Goal: Check status: Check status

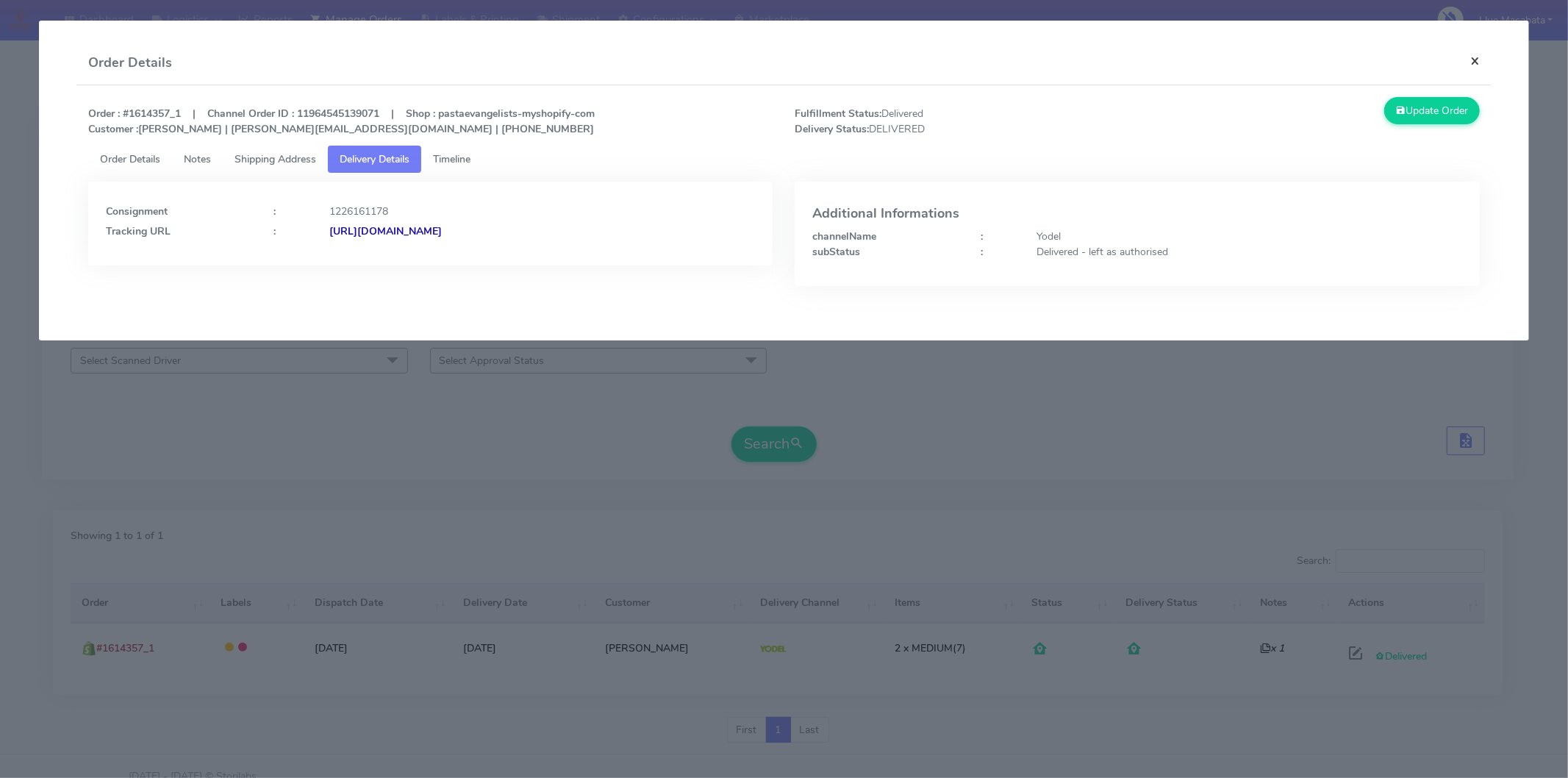
click at [1480, 60] on button "×" at bounding box center [1475, 61] width 33 height 39
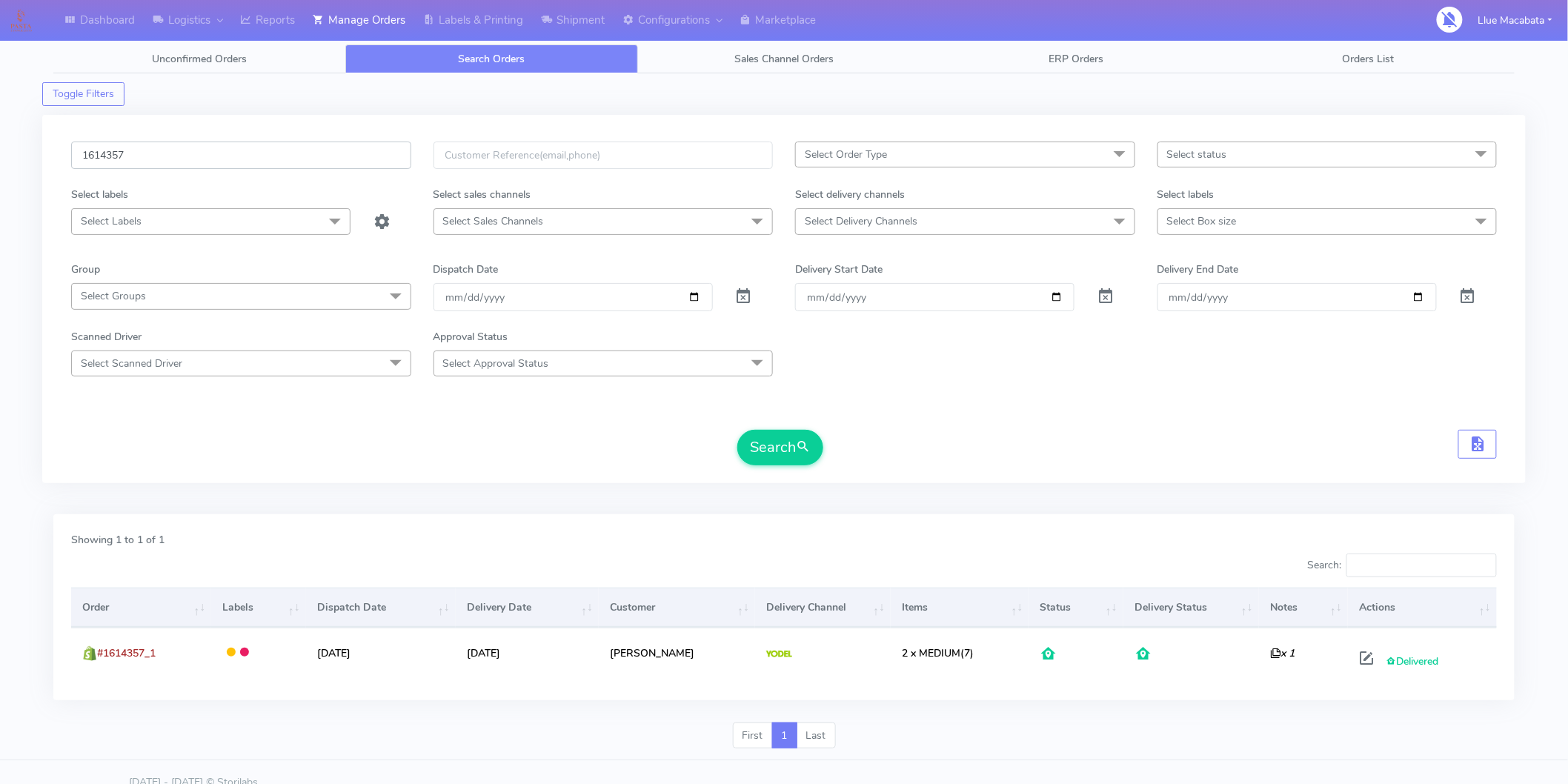
click at [201, 161] on input "1614357" at bounding box center [242, 155] width 340 height 28
paste input "584"
type input "1615847"
drag, startPoint x: 771, startPoint y: 439, endPoint x: 716, endPoint y: 438, distance: 55.0
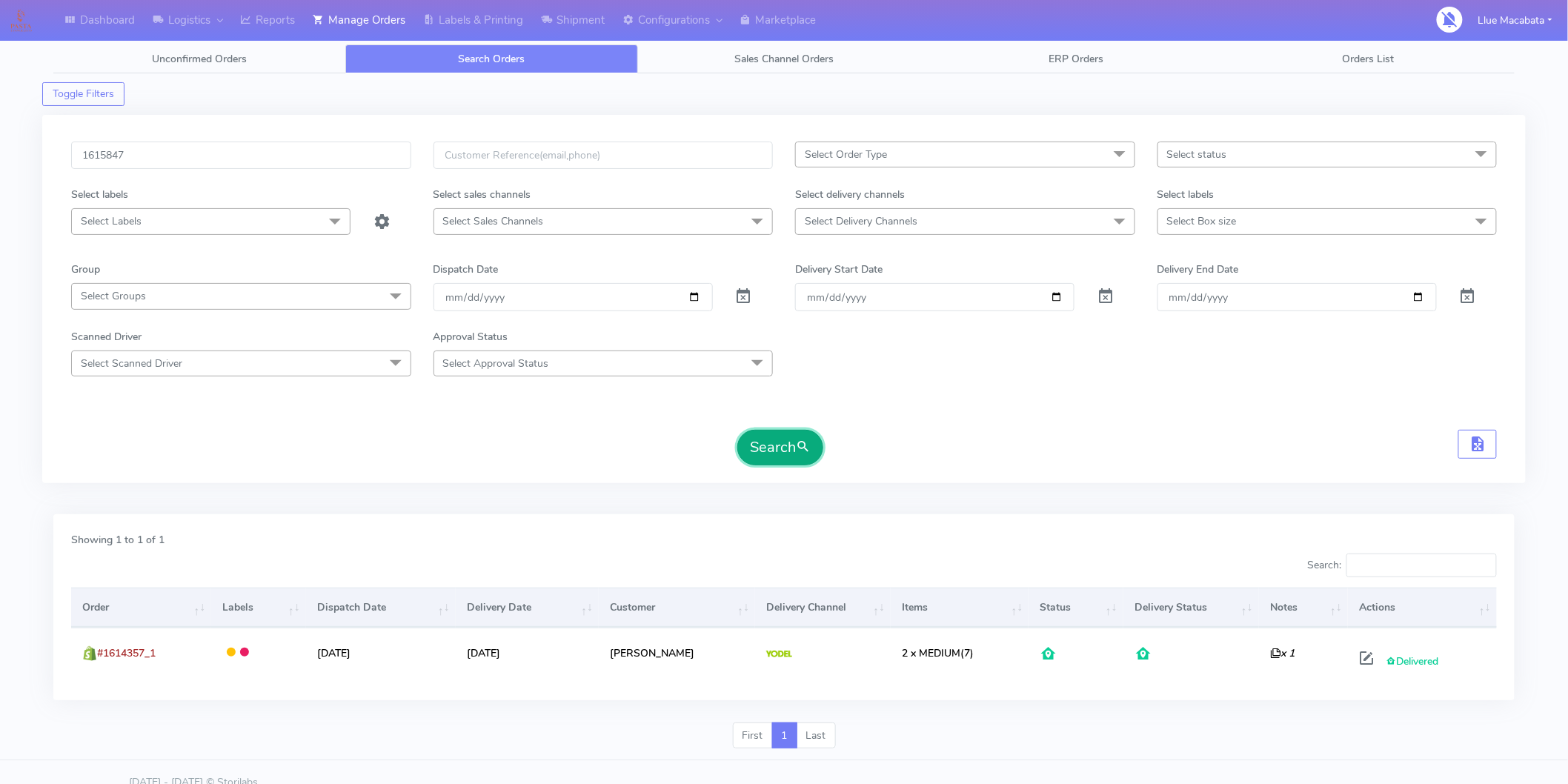
click at [767, 439] on button "Search" at bounding box center [780, 448] width 86 height 35
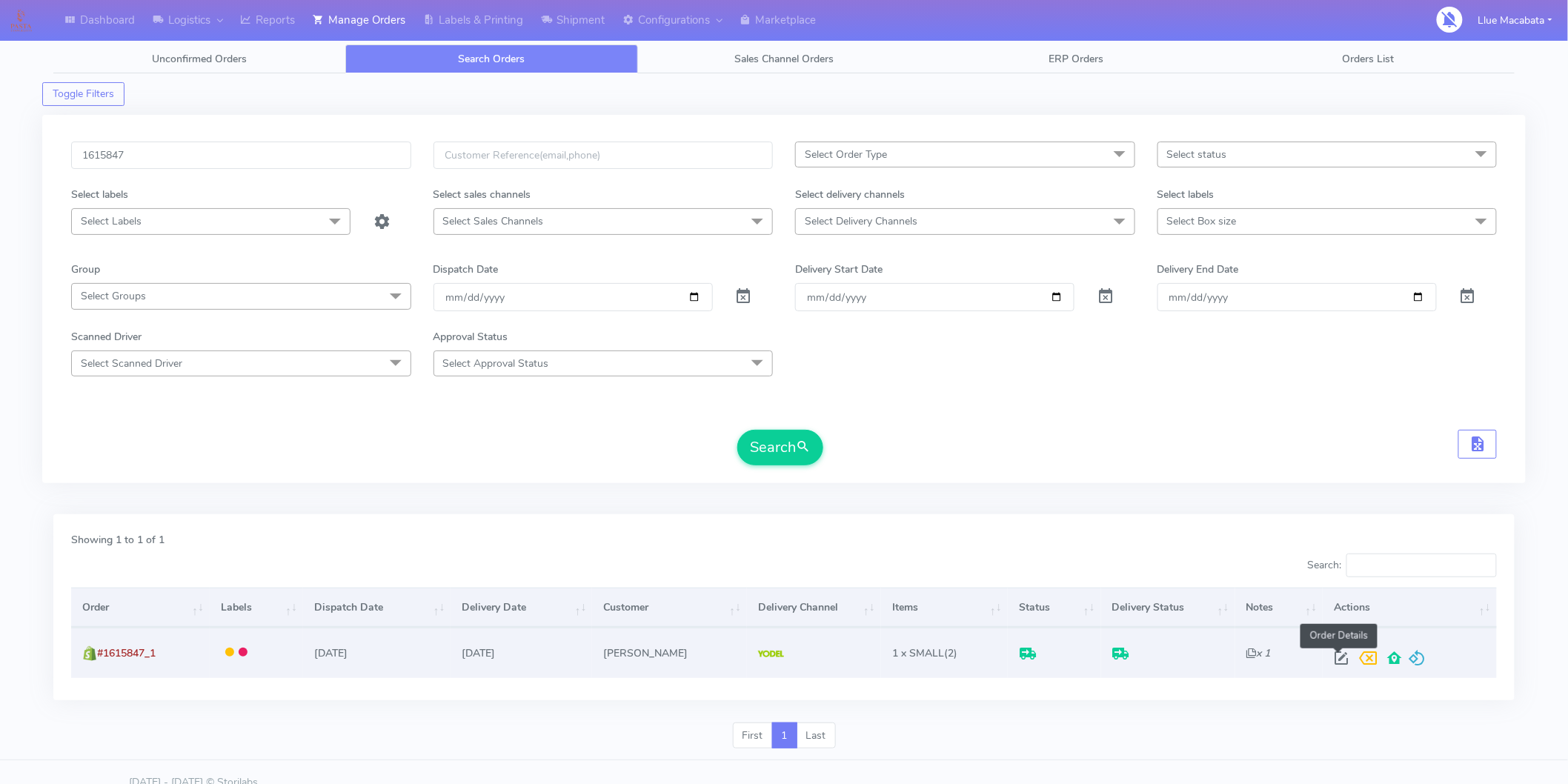
click at [1337, 661] on span at bounding box center [1341, 660] width 27 height 14
select select "5"
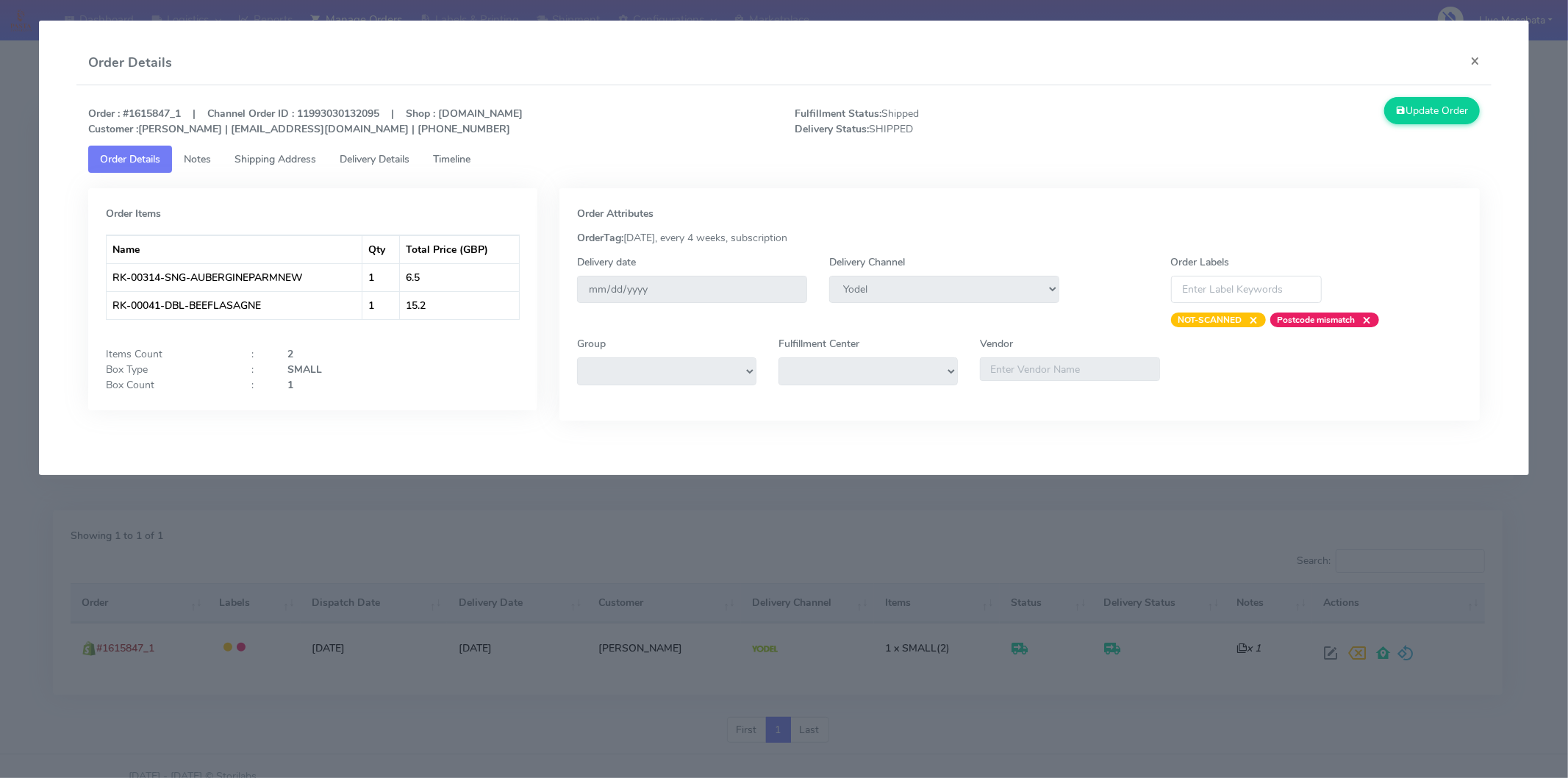
click at [458, 166] on link "Timeline" at bounding box center [451, 159] width 61 height 28
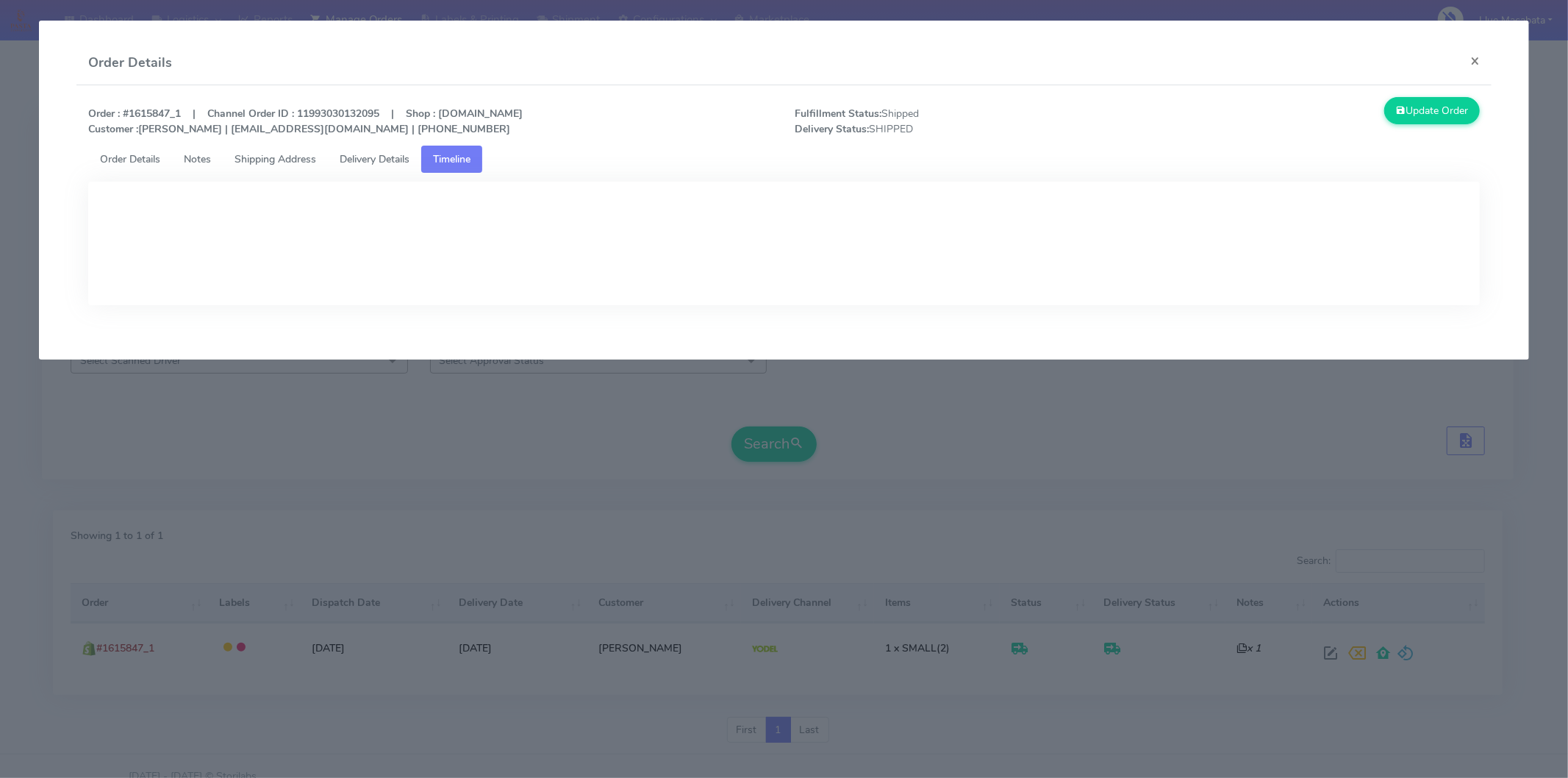
click at [345, 162] on span "Delivery Details" at bounding box center [375, 159] width 70 height 14
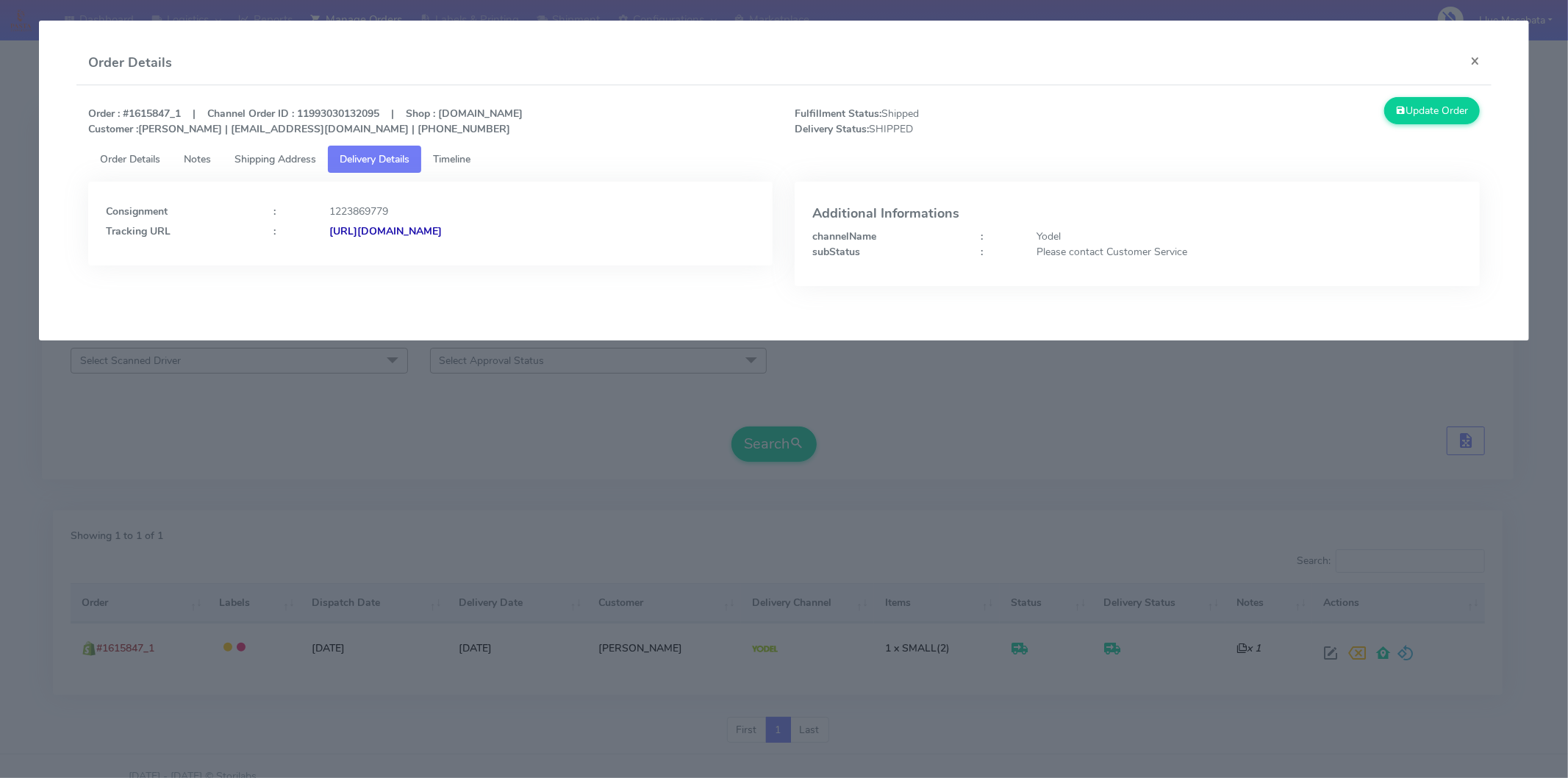
click at [437, 231] on strong "[URL][DOMAIN_NAME]" at bounding box center [385, 230] width 112 height 14
click at [1477, 61] on button "×" at bounding box center [1475, 61] width 33 height 39
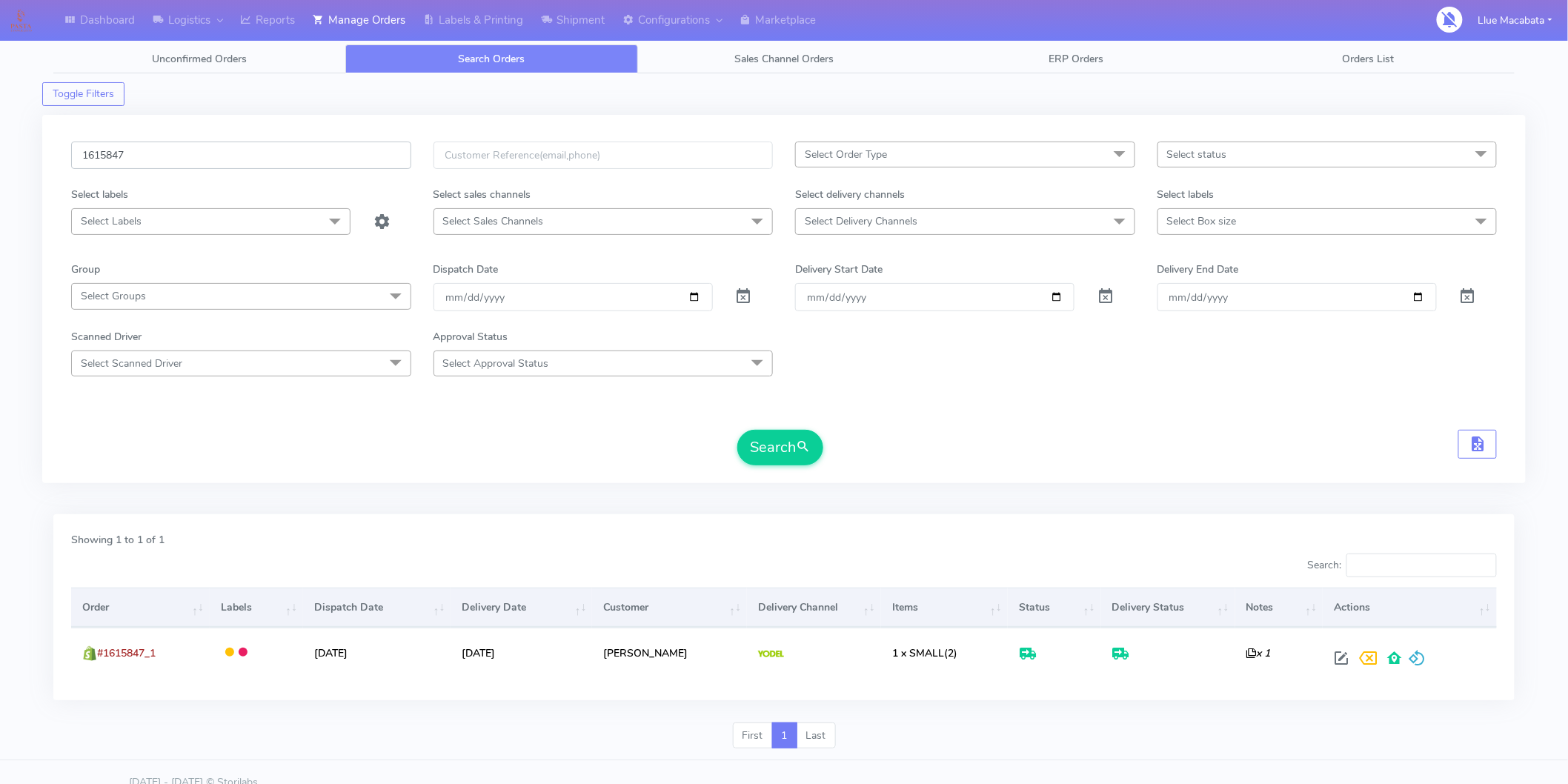
click at [199, 156] on input "1615847" at bounding box center [242, 155] width 340 height 28
paste input "778"
type input "1615778"
click at [738, 430] on button "Search" at bounding box center [780, 448] width 86 height 35
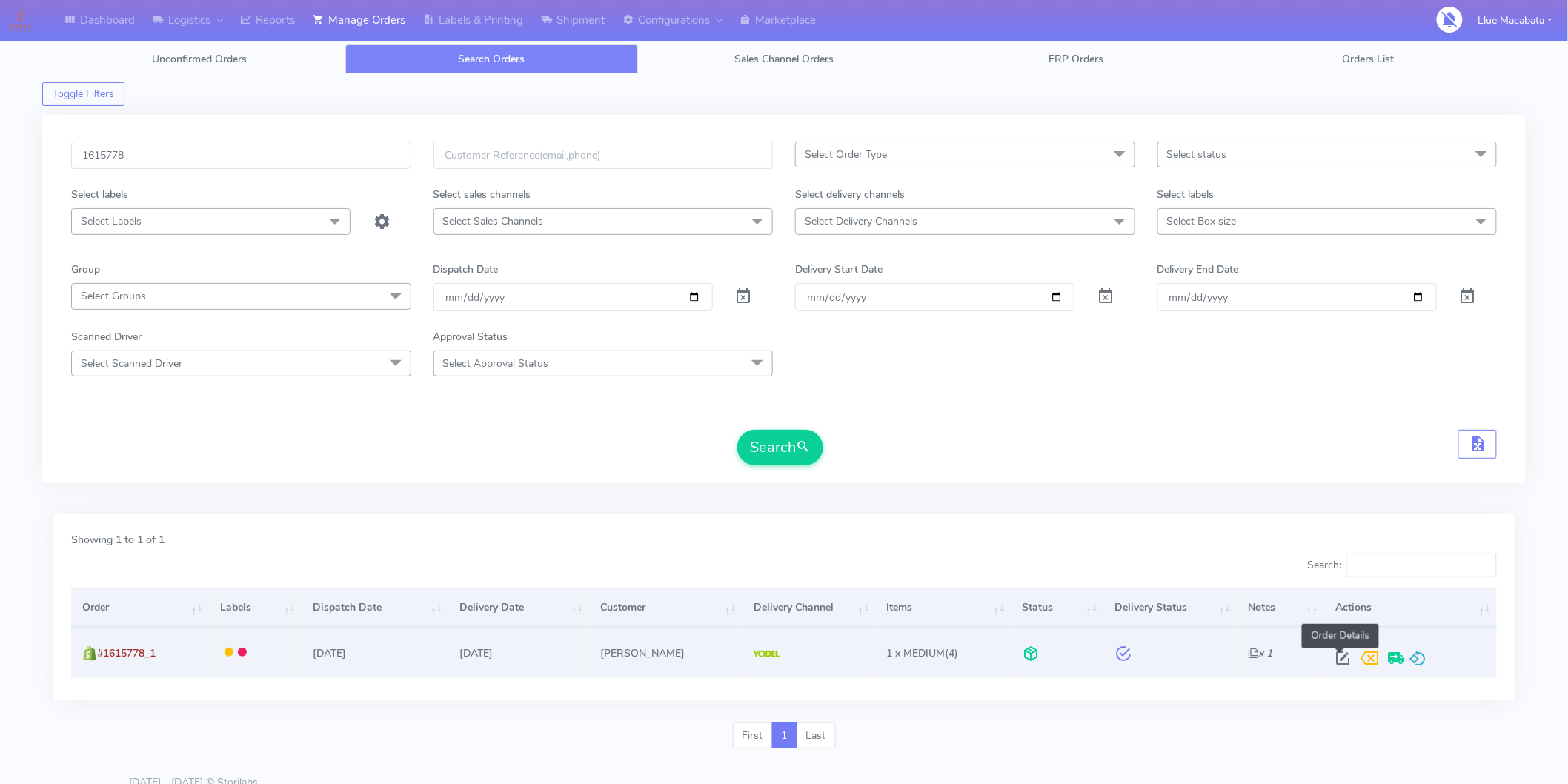
click at [1343, 654] on span at bounding box center [1342, 660] width 27 height 14
select select "5"
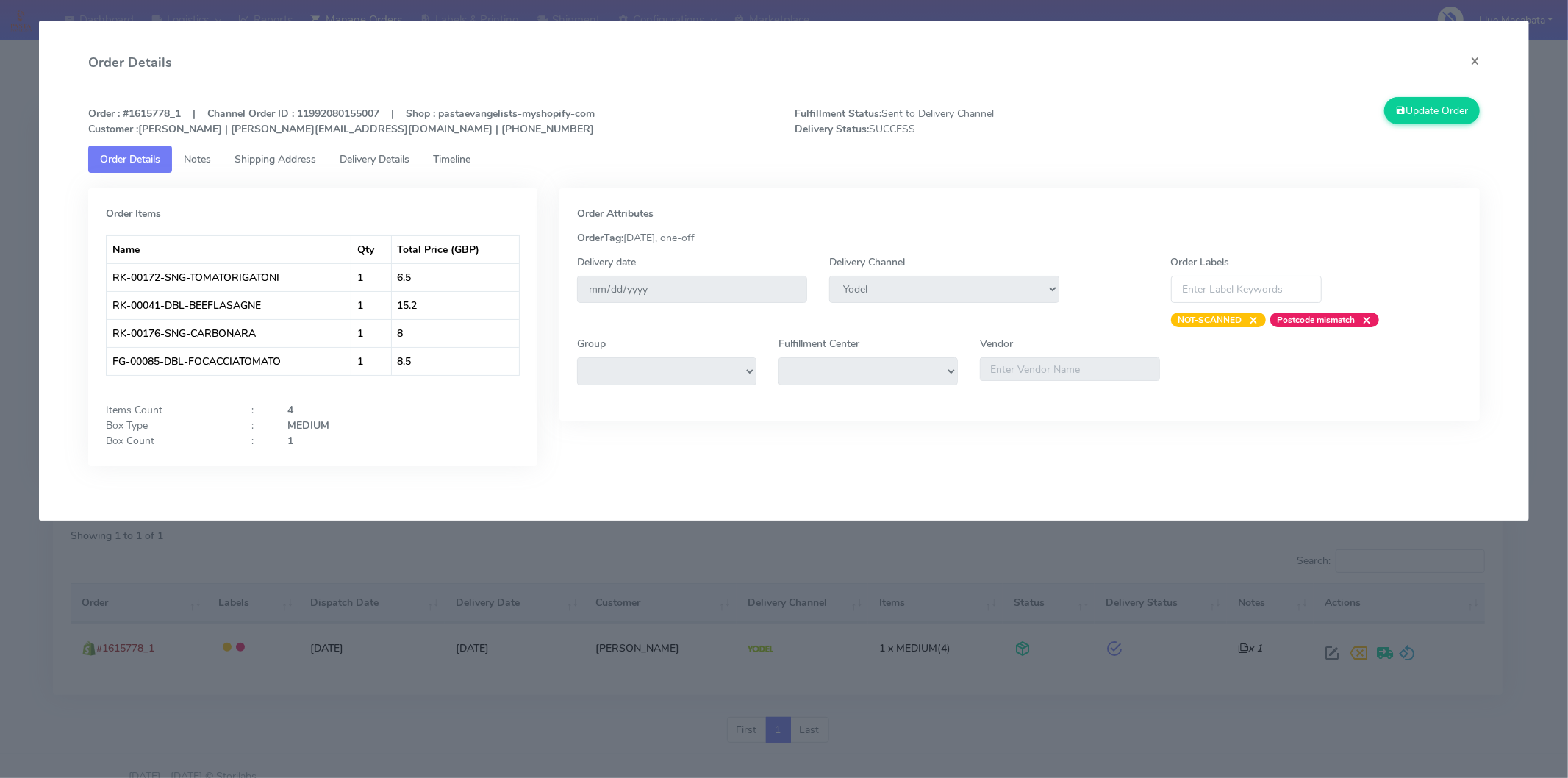
drag, startPoint x: 472, startPoint y: 157, endPoint x: 427, endPoint y: 160, distance: 45.1
click at [471, 157] on span "Timeline" at bounding box center [451, 159] width 38 height 14
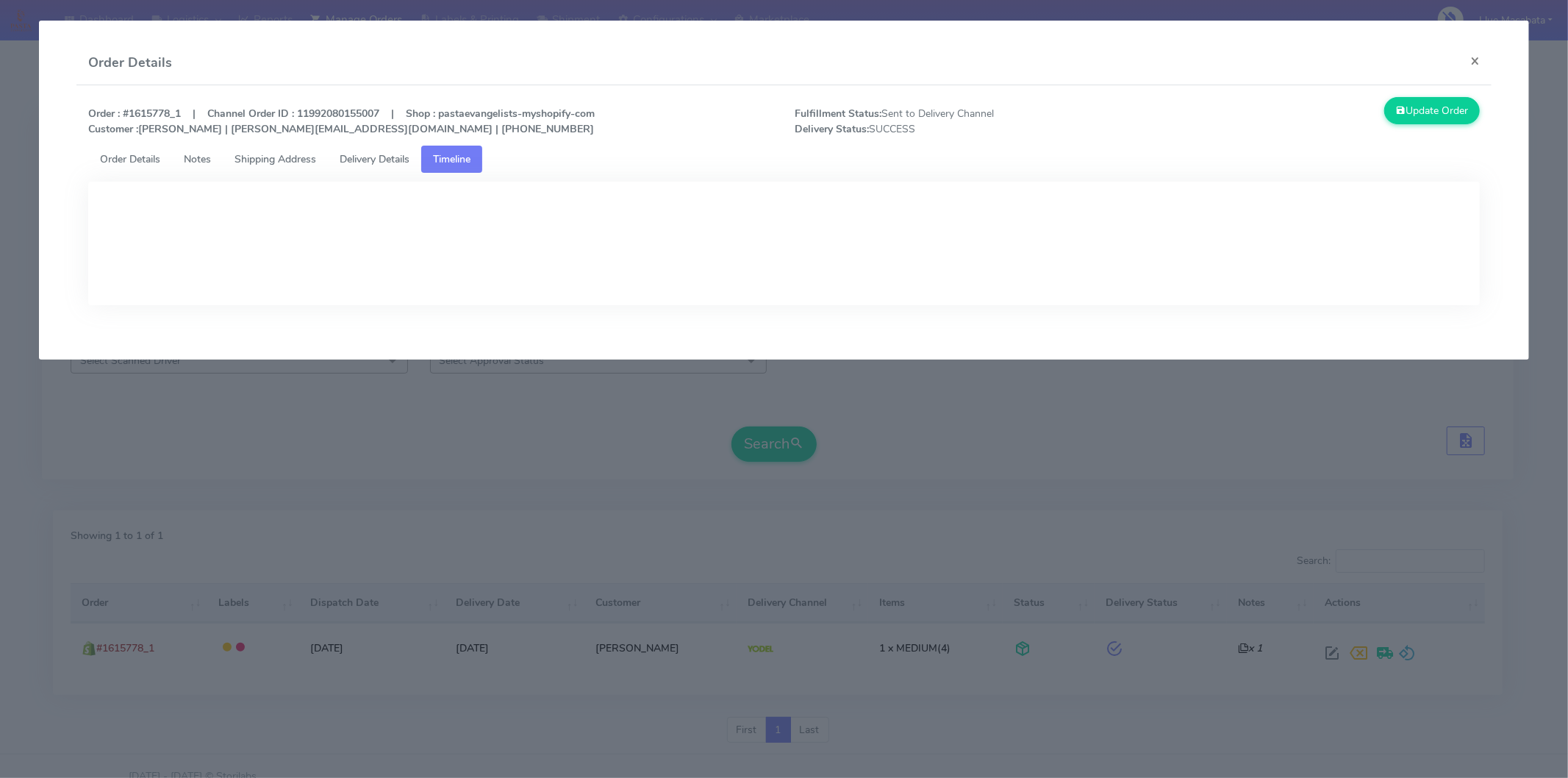
click at [376, 159] on span "Delivery Details" at bounding box center [375, 159] width 70 height 14
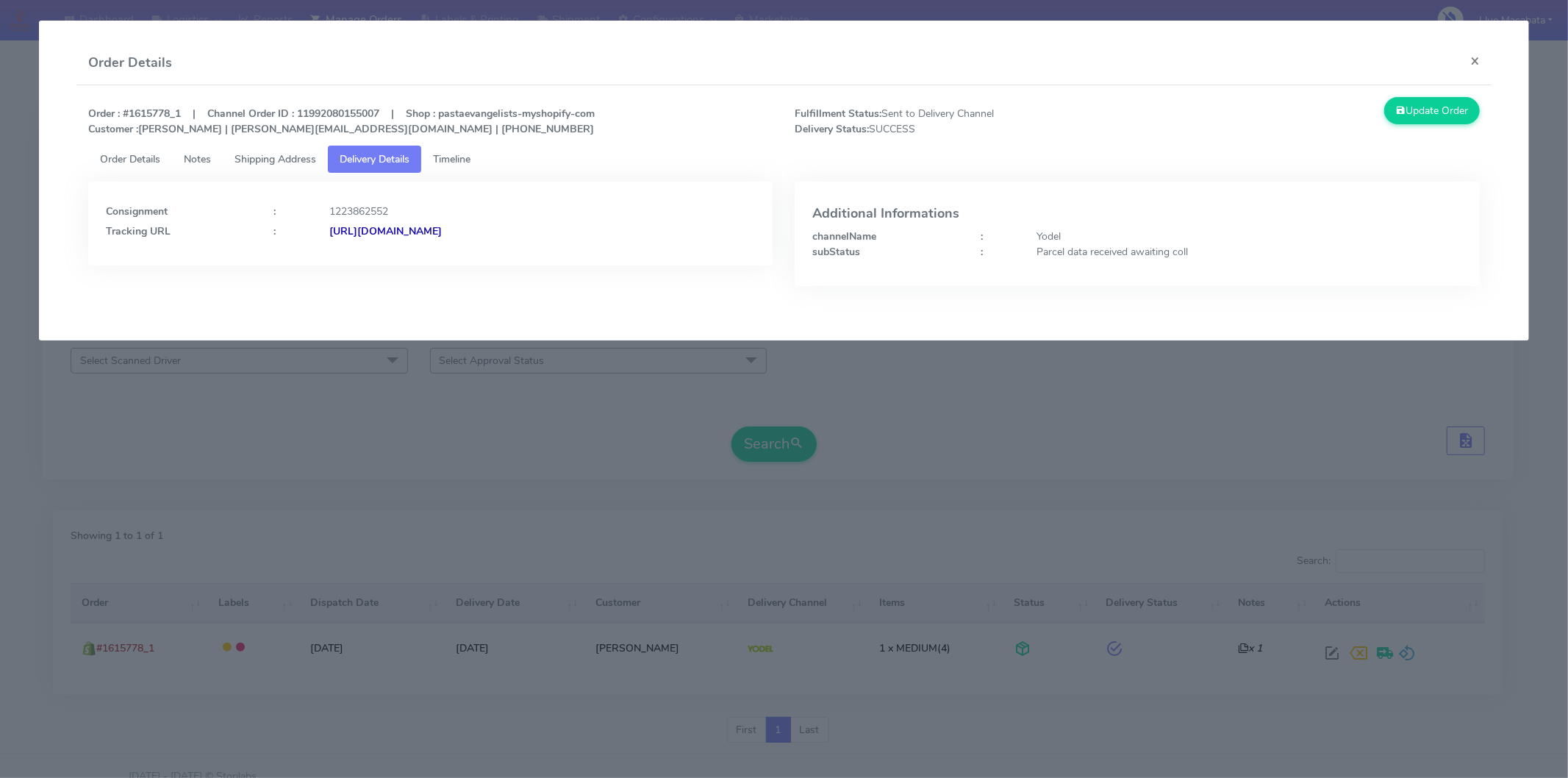
click at [441, 229] on strong "[URL][DOMAIN_NAME]" at bounding box center [385, 230] width 112 height 14
